Goal: Task Accomplishment & Management: Use online tool/utility

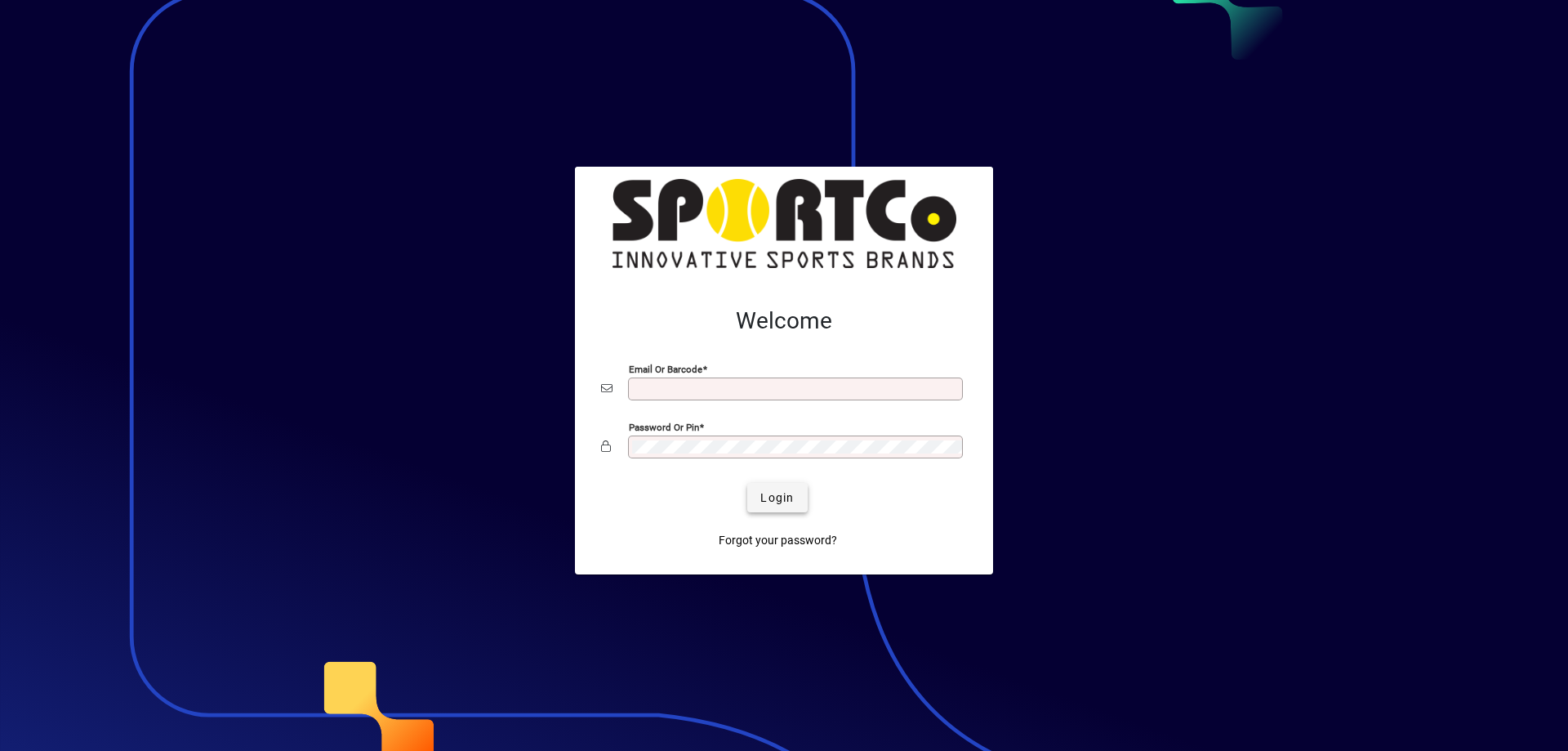
type input "**********"
click at [780, 498] on span "Login" at bounding box center [777, 497] width 33 height 17
